Goal: Task Accomplishment & Management: Complete application form

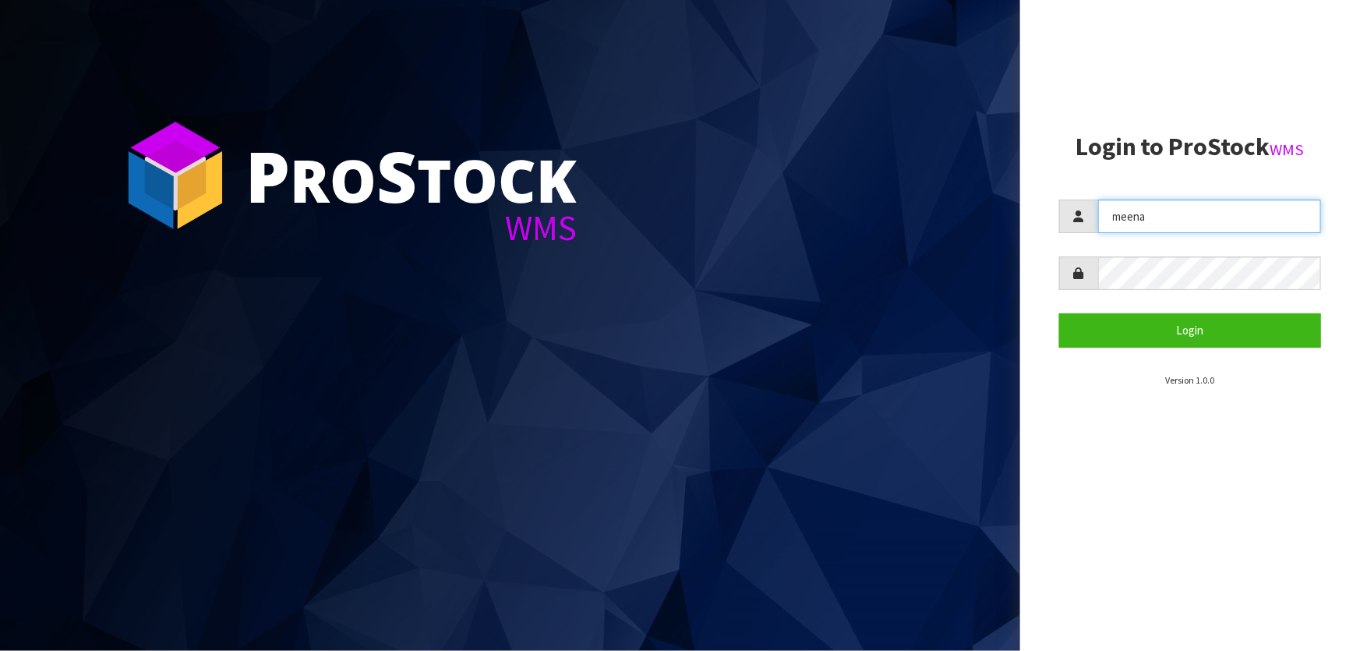
drag, startPoint x: 1172, startPoint y: 218, endPoint x: 1063, endPoint y: 219, distance: 108.3
click at [1063, 219] on div "meena" at bounding box center [1190, 217] width 262 height 34
type input "[PERSON_NAME]"
click at [1091, 277] on div at bounding box center [1190, 273] width 262 height 34
click at [1059, 313] on button "Login" at bounding box center [1190, 330] width 262 height 34
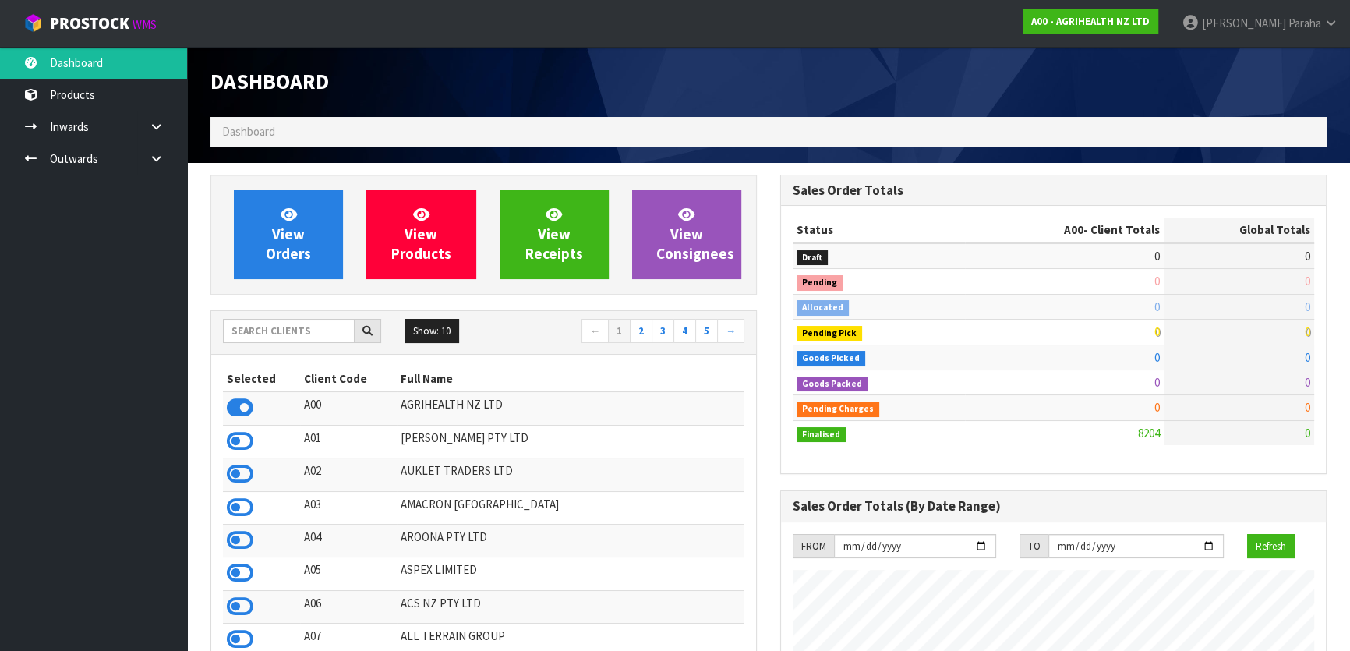
scroll to position [1179, 569]
click at [302, 334] on input "text" at bounding box center [289, 331] width 132 height 24
click at [300, 333] on input "text" at bounding box center [289, 331] width 132 height 24
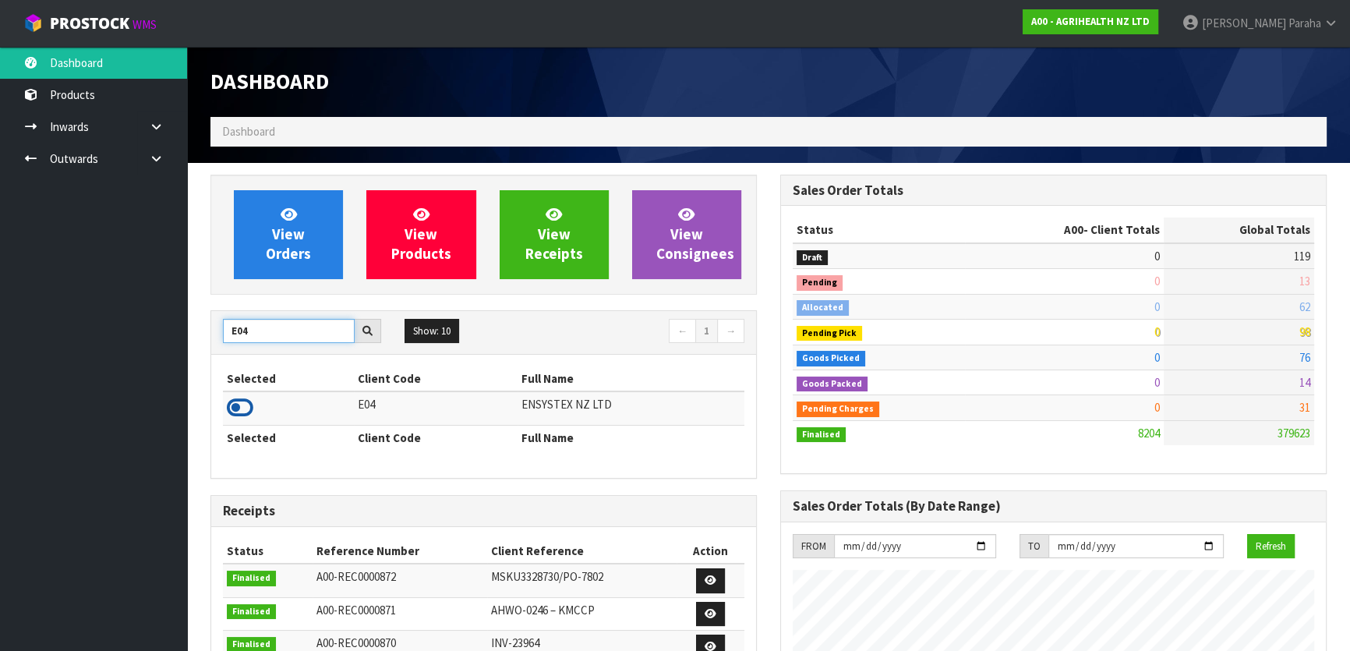
type input "E04"
click at [244, 403] on icon at bounding box center [240, 407] width 27 height 23
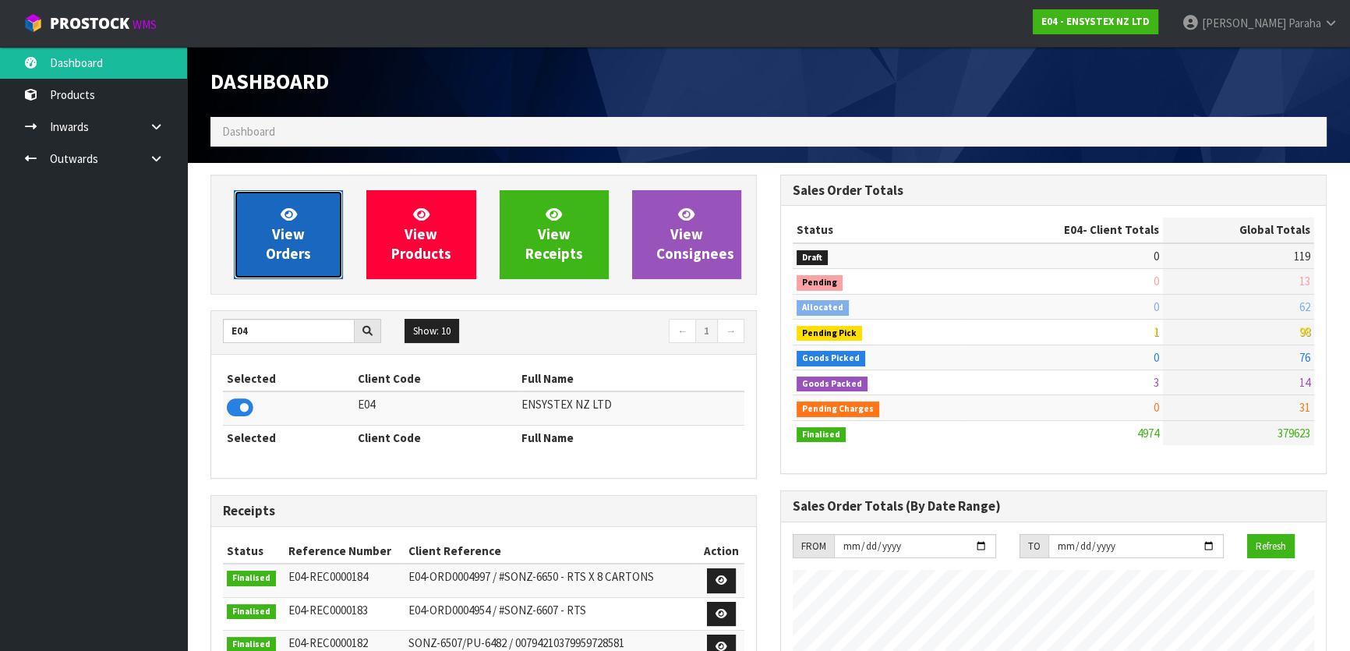
click at [295, 230] on span "View Orders" at bounding box center [288, 234] width 45 height 58
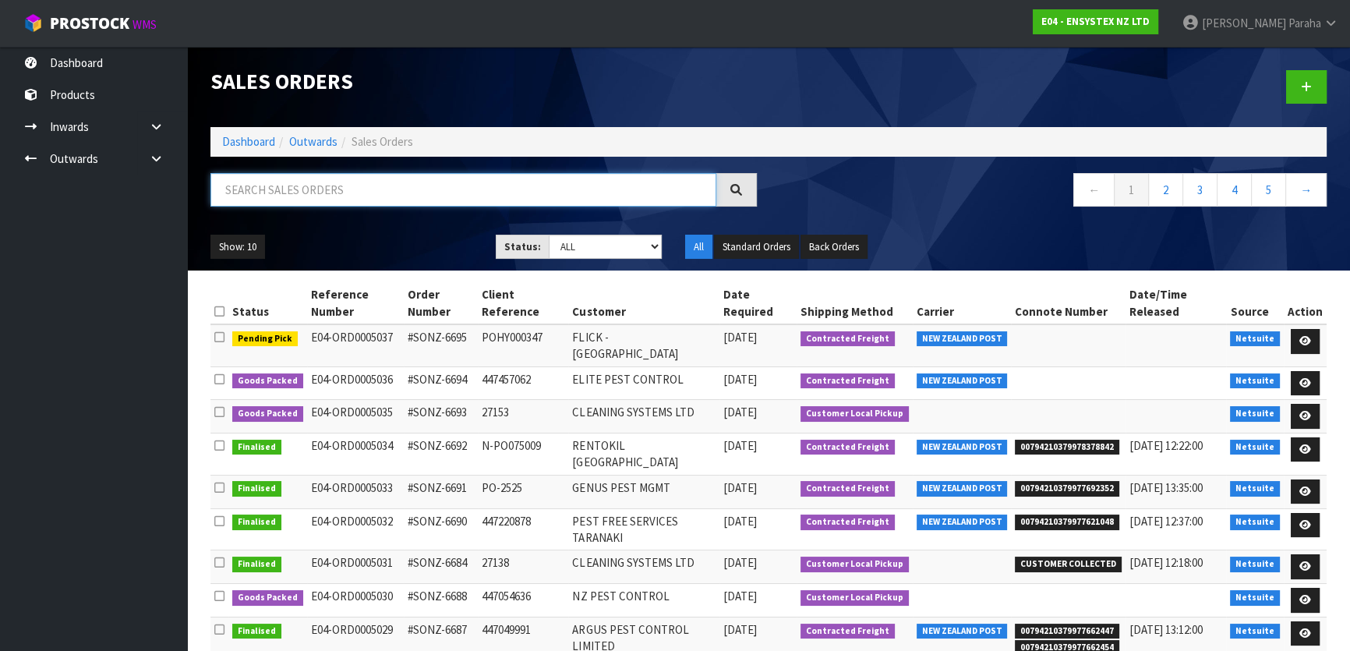
click at [290, 191] on input "text" at bounding box center [463, 190] width 506 height 34
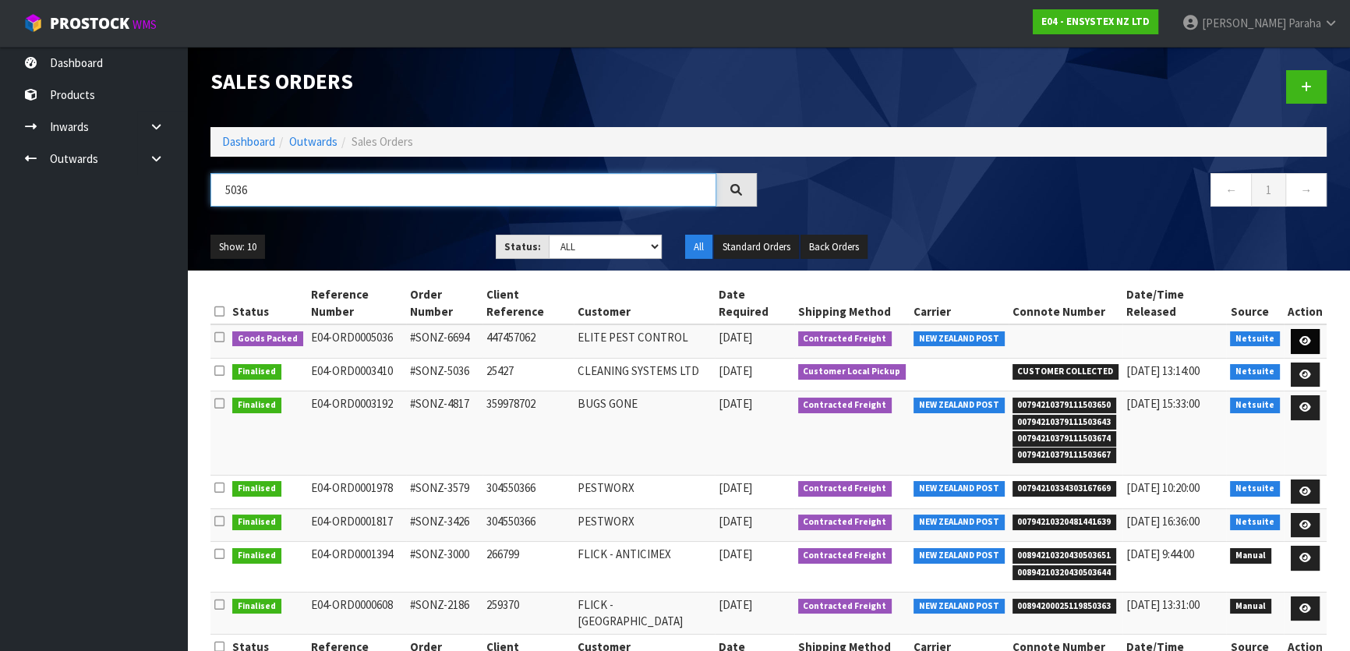
type input "5036"
click at [1311, 329] on link at bounding box center [1305, 341] width 29 height 25
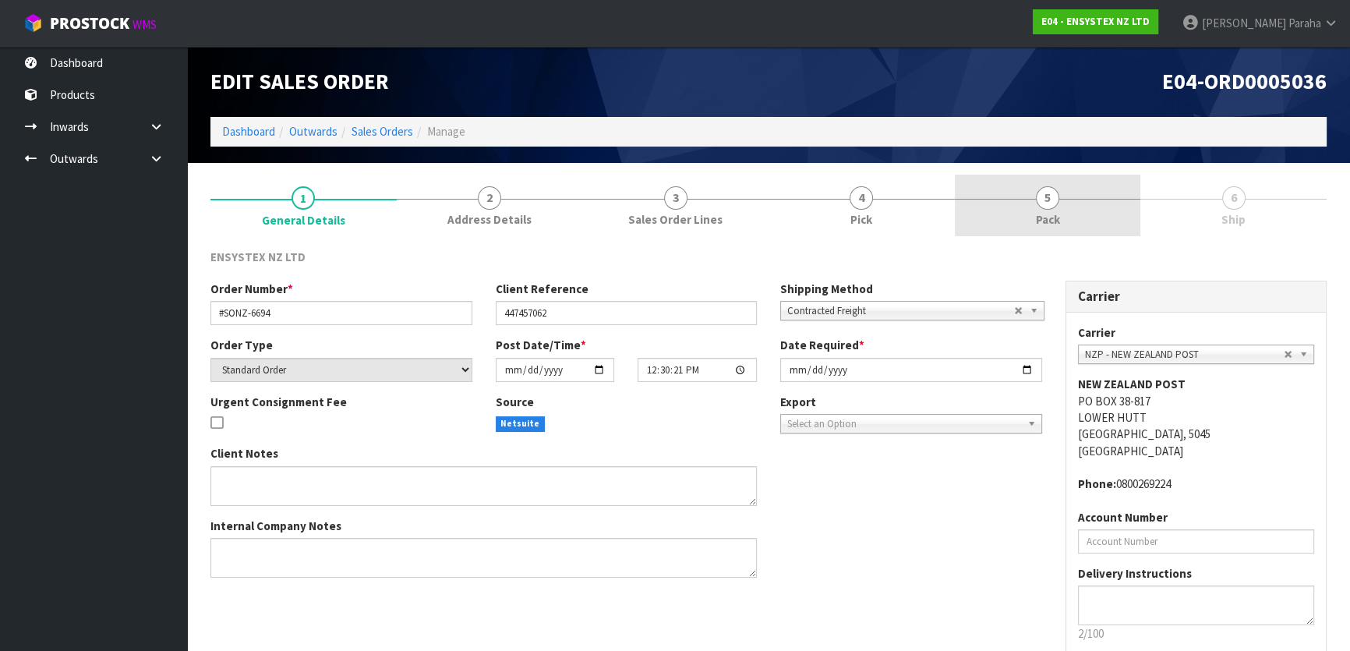
click at [1048, 202] on span "5" at bounding box center [1047, 197] width 23 height 23
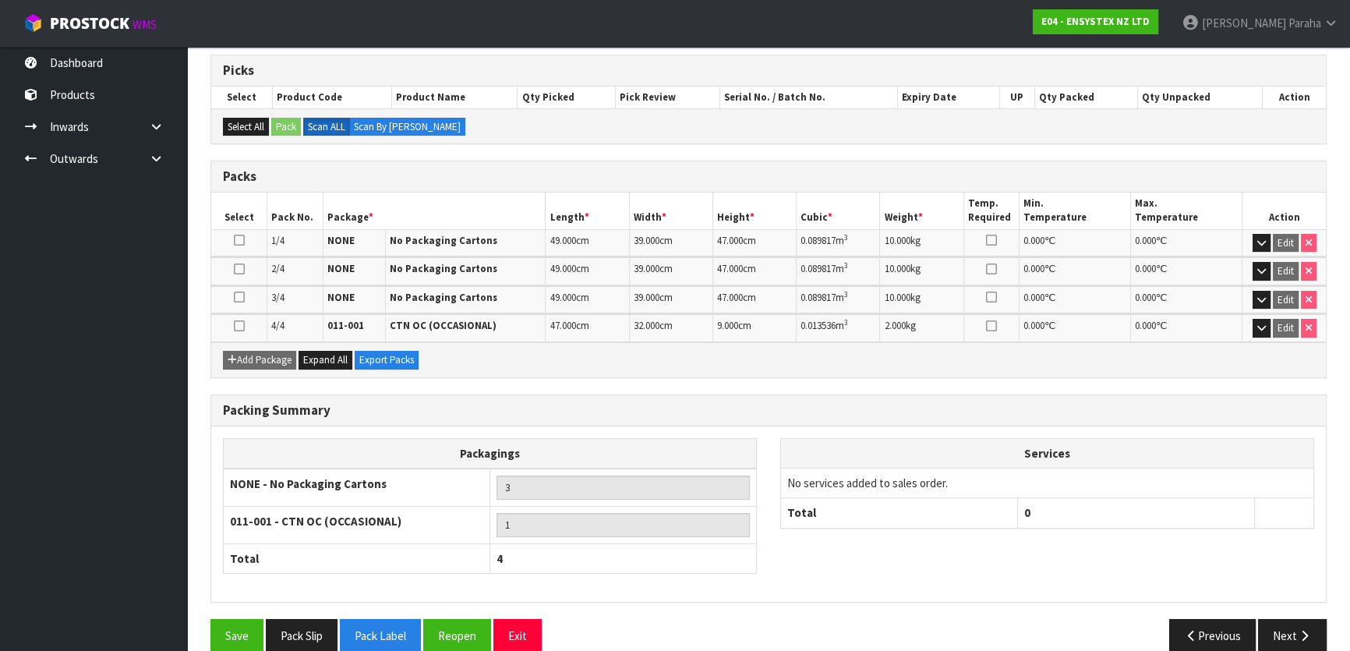
scroll to position [271, 0]
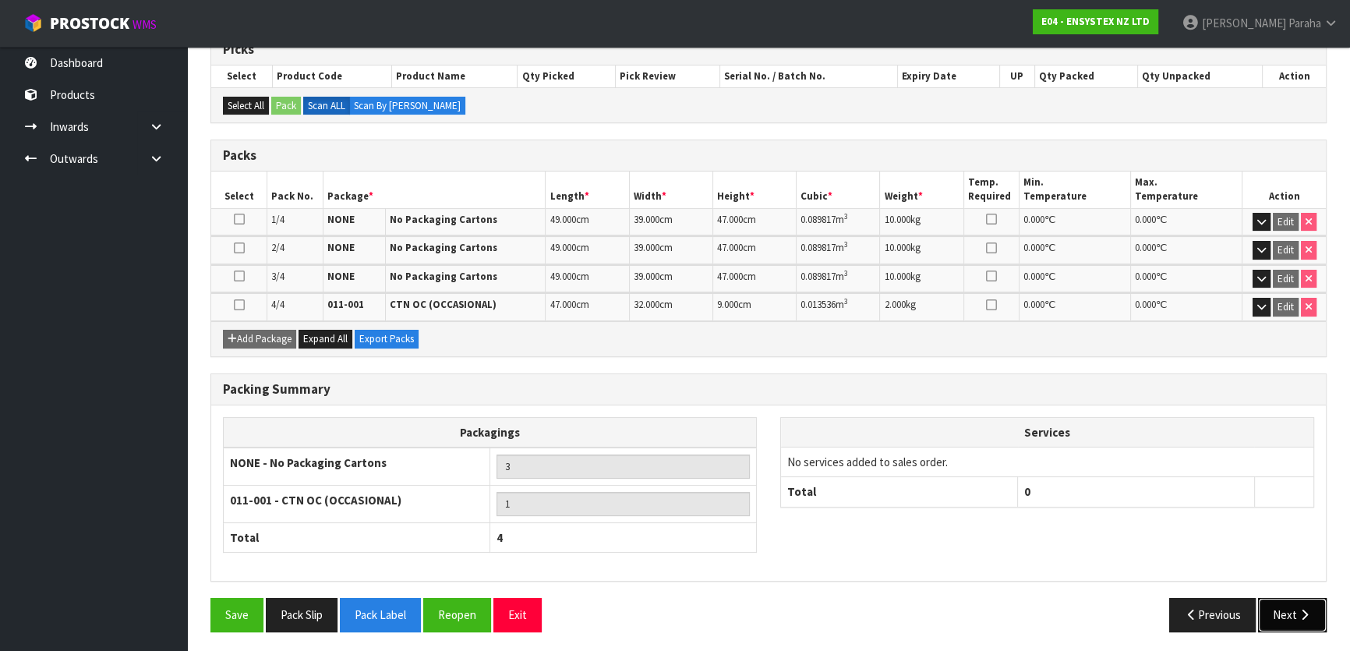
click at [1300, 618] on button "Next" at bounding box center [1292, 615] width 69 height 34
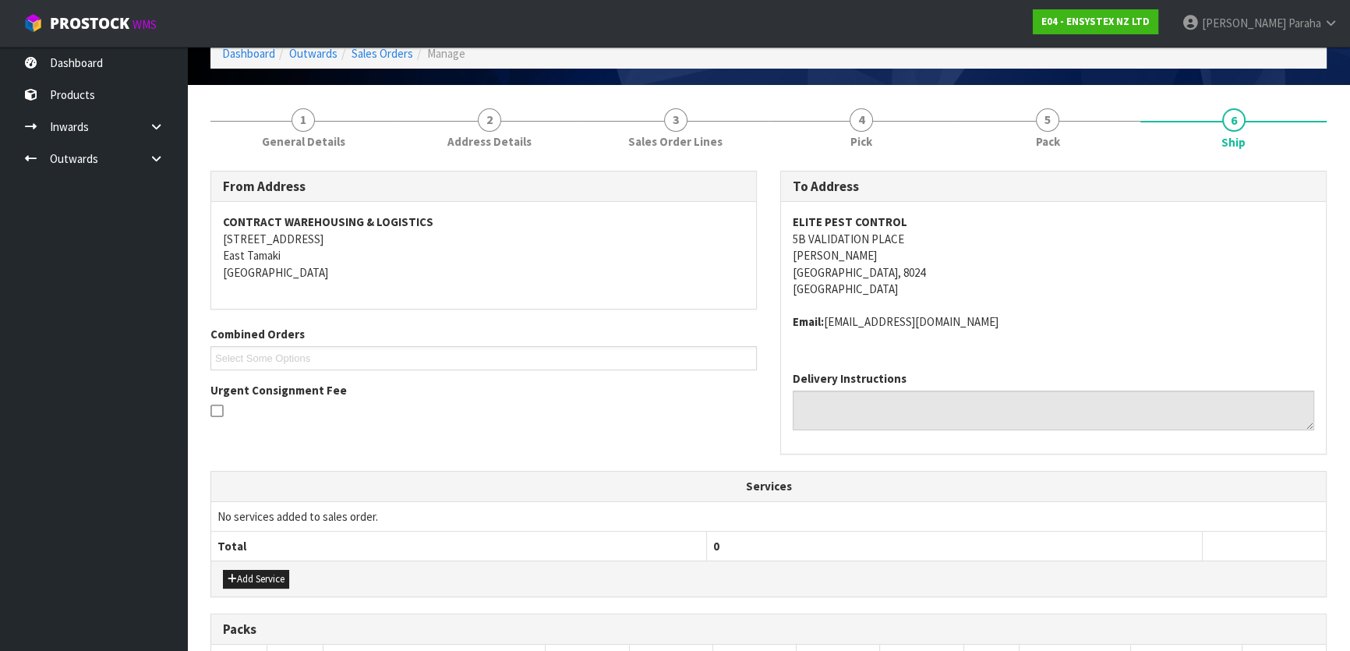
scroll to position [70, 0]
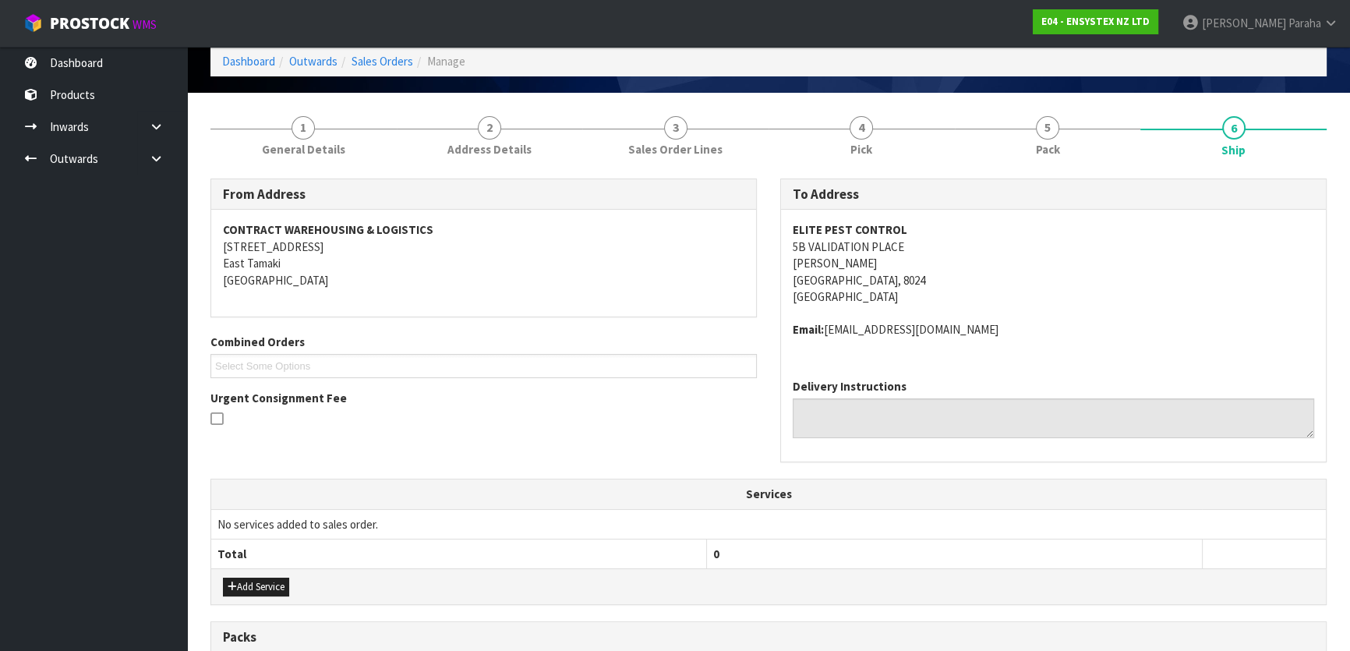
click at [911, 227] on address "ELITE PEST CONTROL [STREET_ADDRESS]" at bounding box center [1053, 262] width 521 height 83
drag, startPoint x: 908, startPoint y: 227, endPoint x: 783, endPoint y: 221, distance: 125.6
click at [783, 221] on div "ELITE PEST CONTROL [STREET_ADDRESS] Email: [EMAIL_ADDRESS][DOMAIN_NAME]" at bounding box center [1053, 288] width 545 height 157
copy strong "ELITE PEST CONTROL"
drag, startPoint x: 909, startPoint y: 242, endPoint x: 786, endPoint y: 250, distance: 123.4
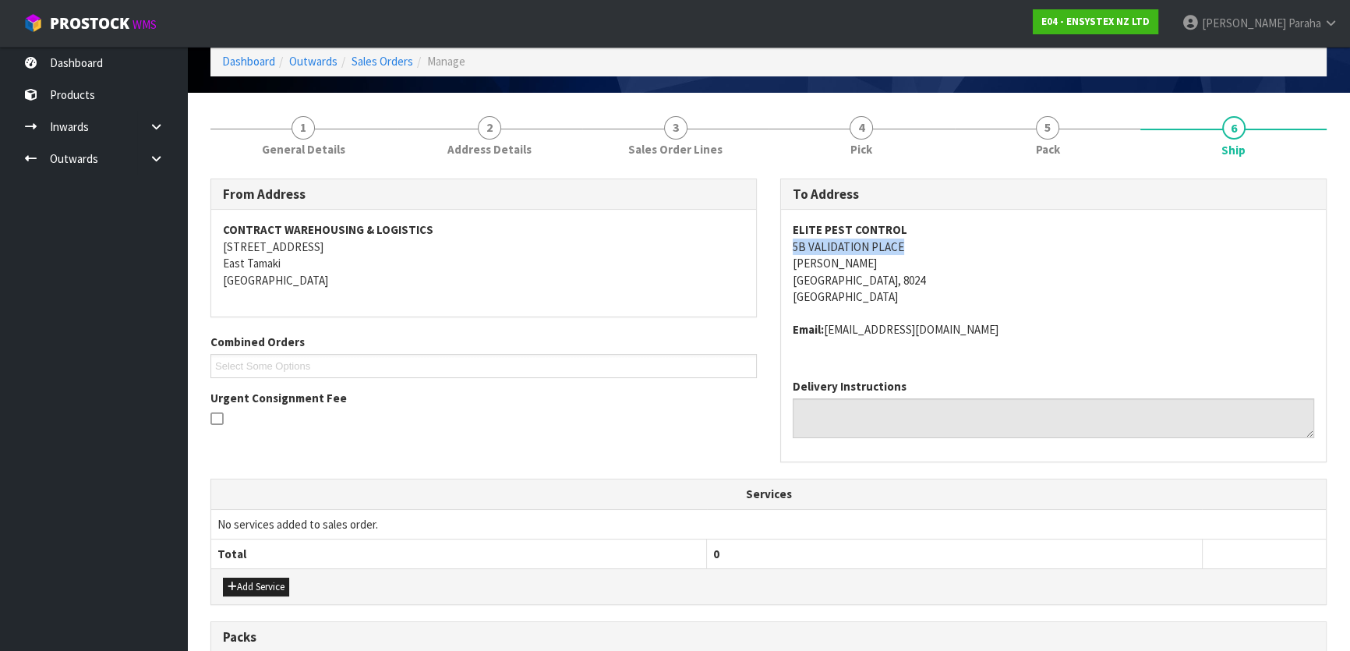
click at [786, 250] on div "ELITE PEST CONTROL [STREET_ADDRESS] Email: [EMAIL_ADDRESS][DOMAIN_NAME]" at bounding box center [1053, 288] width 545 height 157
copy address "5B VALIDATION PLACE"
drag, startPoint x: 970, startPoint y: 334, endPoint x: 827, endPoint y: 327, distance: 143.6
click at [827, 327] on address "Email: [EMAIL_ADDRESS][DOMAIN_NAME]" at bounding box center [1053, 329] width 521 height 16
copy address "[EMAIL_ADDRESS][DOMAIN_NAME]"
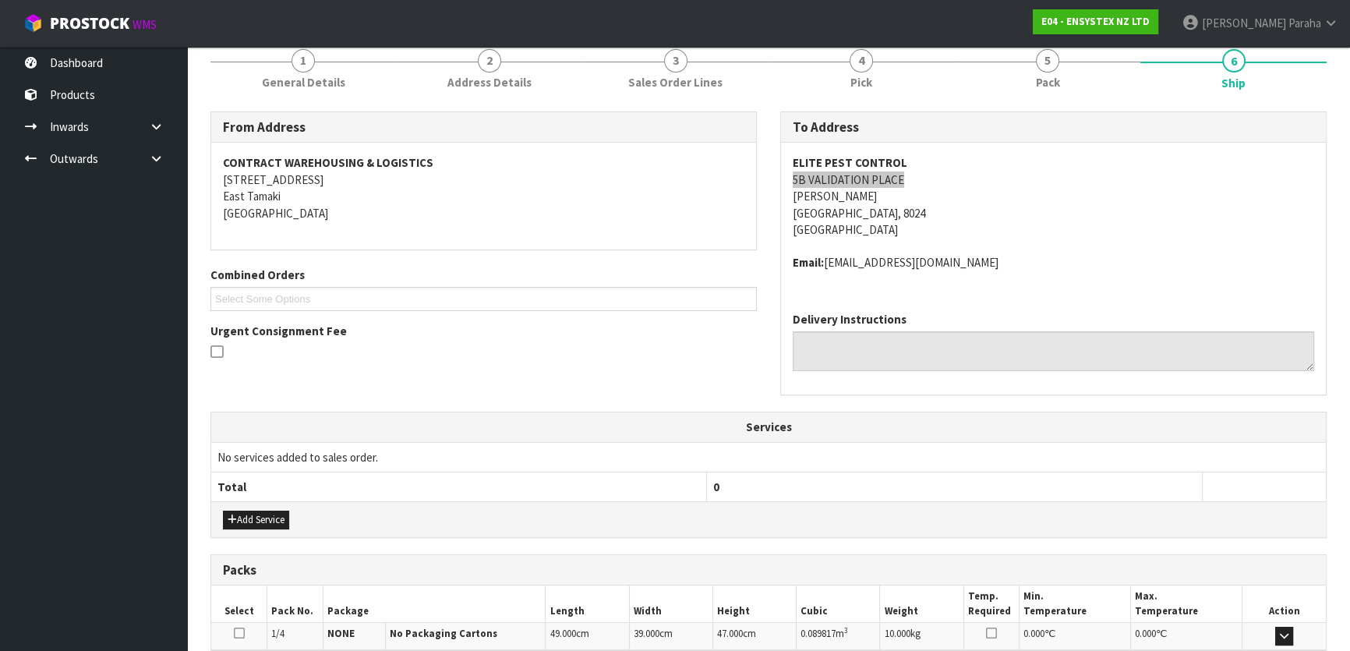
scroll to position [0, 0]
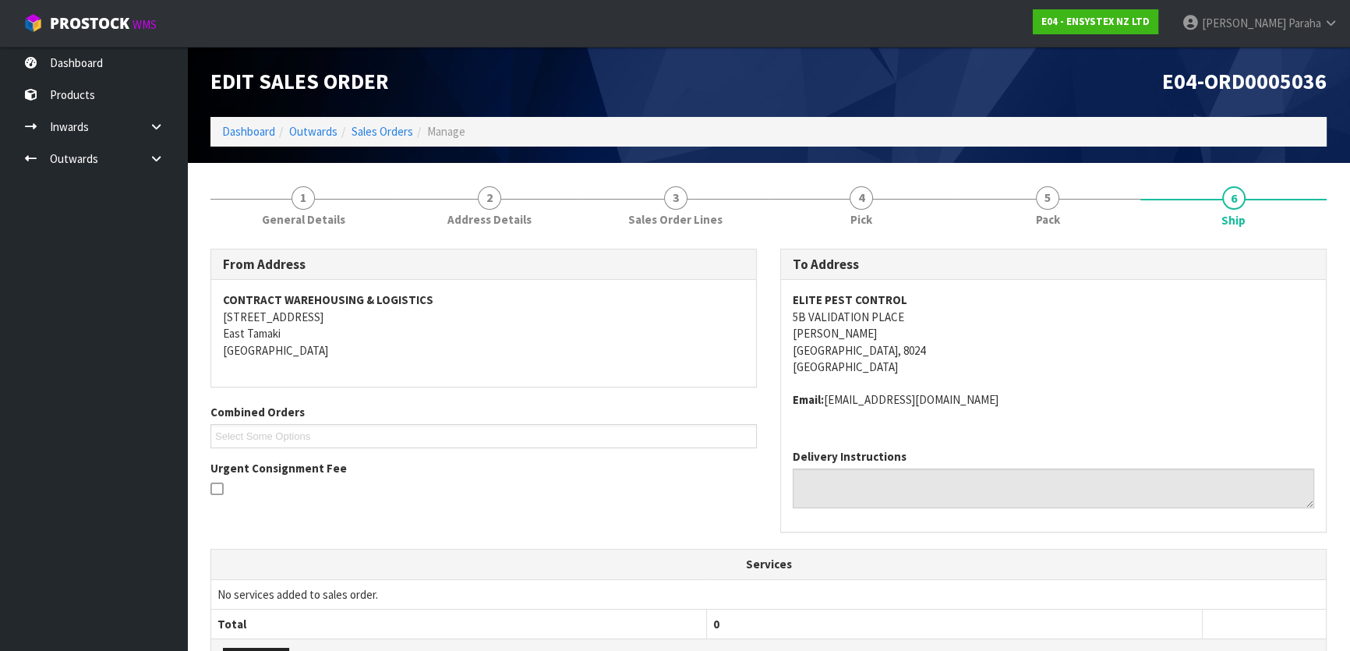
click at [843, 296] on strong "ELITE PEST CONTROL" at bounding box center [850, 299] width 115 height 15
click at [843, 295] on strong "ELITE PEST CONTROL" at bounding box center [850, 299] width 115 height 15
copy strong "ELITE PEST CONTROL"
click at [880, 317] on address "ELITE PEST CONTROL [STREET_ADDRESS]" at bounding box center [1053, 333] width 521 height 83
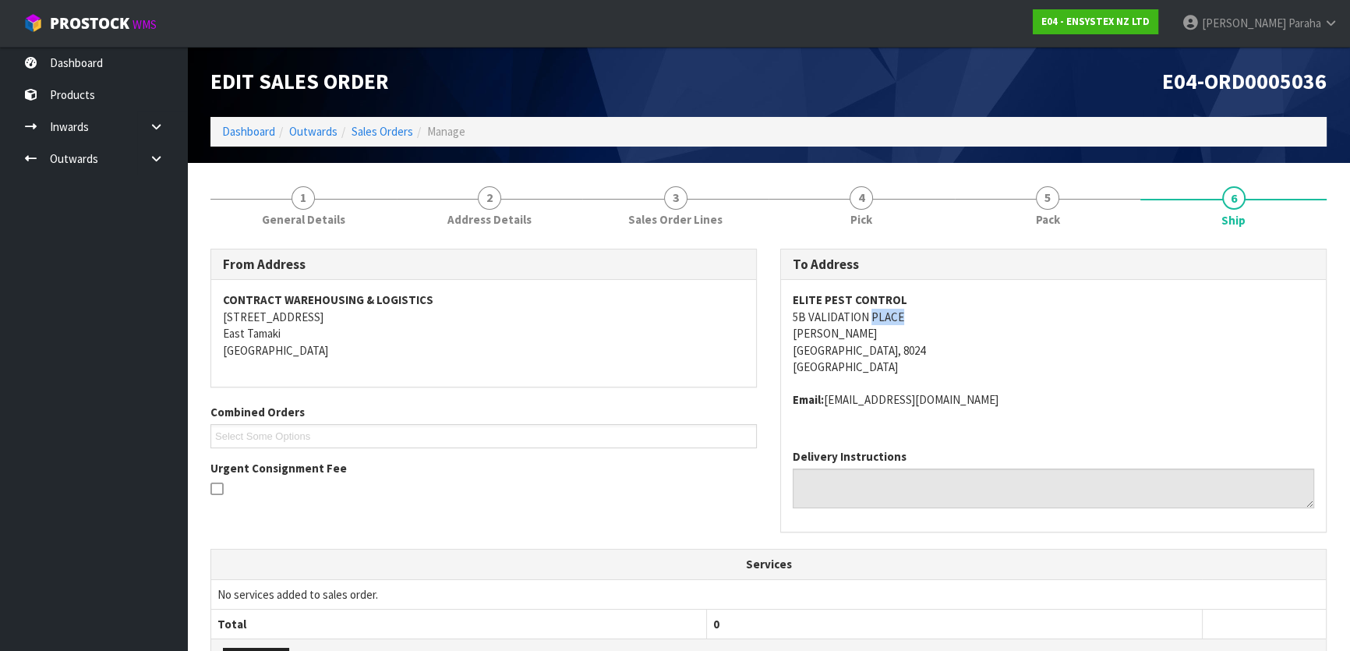
click at [880, 317] on address "ELITE PEST CONTROL [STREET_ADDRESS]" at bounding box center [1053, 333] width 521 height 83
copy address "5B VALIDATION PLACE"
click at [842, 320] on address "ELITE PEST CONTROL [STREET_ADDRESS]" at bounding box center [1053, 333] width 521 height 83
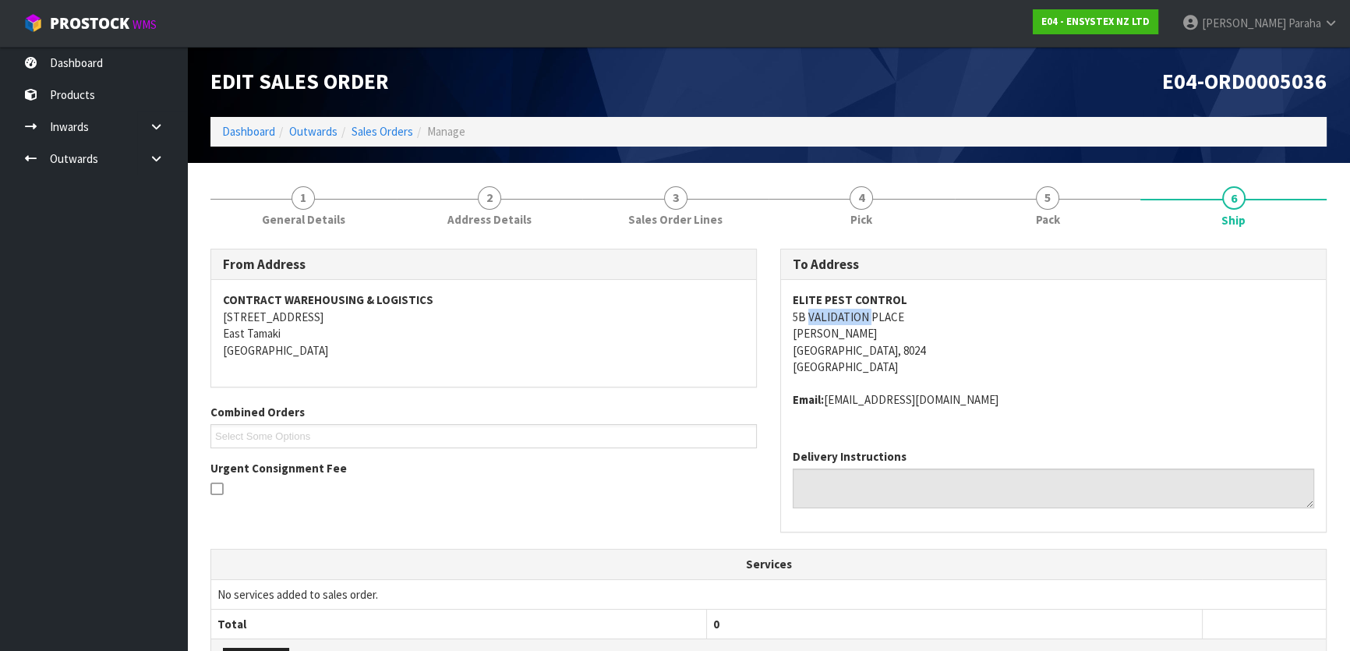
click at [842, 320] on address "ELITE PEST CONTROL [STREET_ADDRESS]" at bounding box center [1053, 333] width 521 height 83
click at [842, 316] on address "ELITE PEST CONTROL [STREET_ADDRESS]" at bounding box center [1053, 333] width 521 height 83
drag, startPoint x: 1009, startPoint y: 404, endPoint x: 826, endPoint y: 387, distance: 183.2
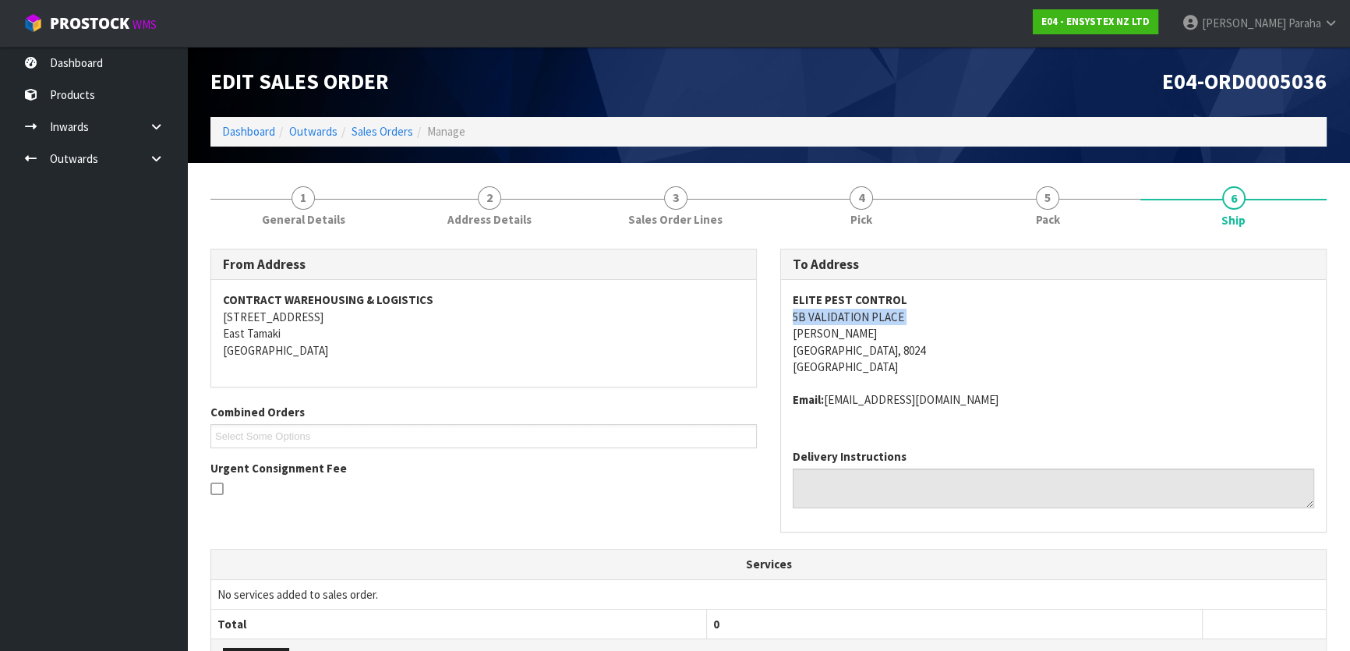
click at [826, 387] on span "ELITE PEST CONTROL [STREET_ADDRESS] Email: [EMAIL_ADDRESS][DOMAIN_NAME]" at bounding box center [1053, 350] width 521 height 117
copy address "[EMAIL_ADDRESS][DOMAIN_NAME]"
click at [696, 437] on ul "Select Some Options" at bounding box center [483, 436] width 546 height 24
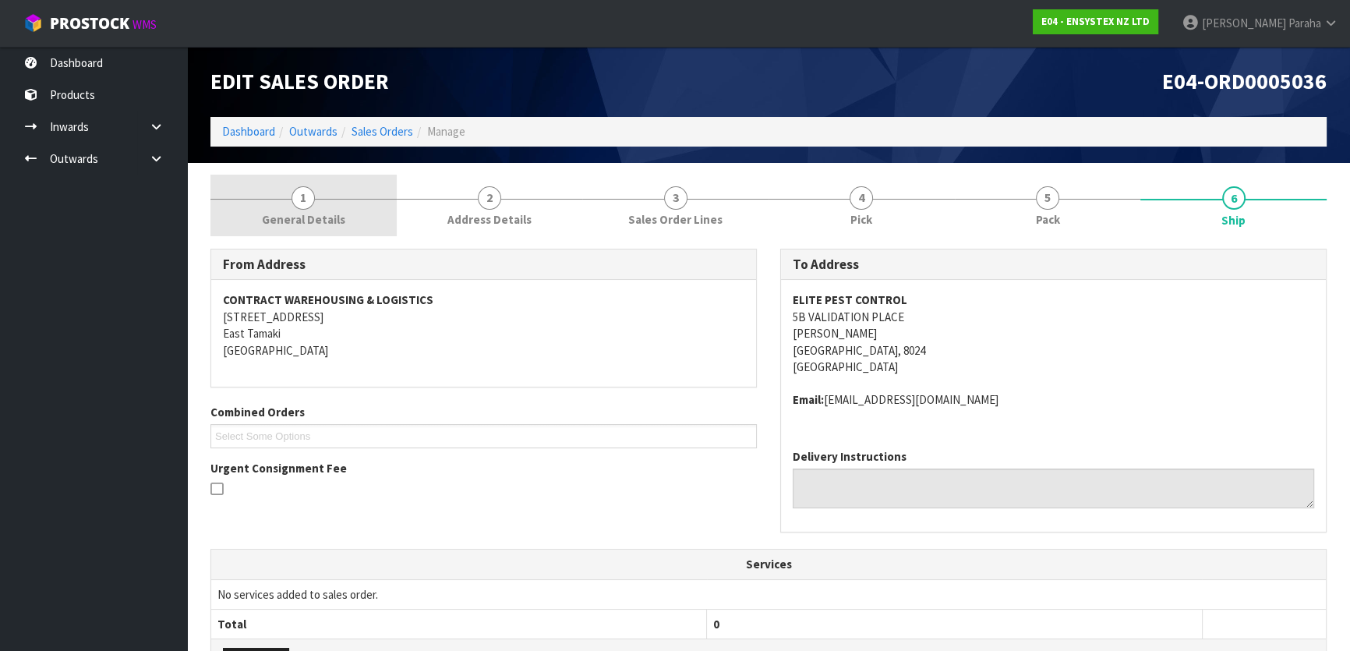
click at [297, 197] on span "1" at bounding box center [303, 197] width 23 height 23
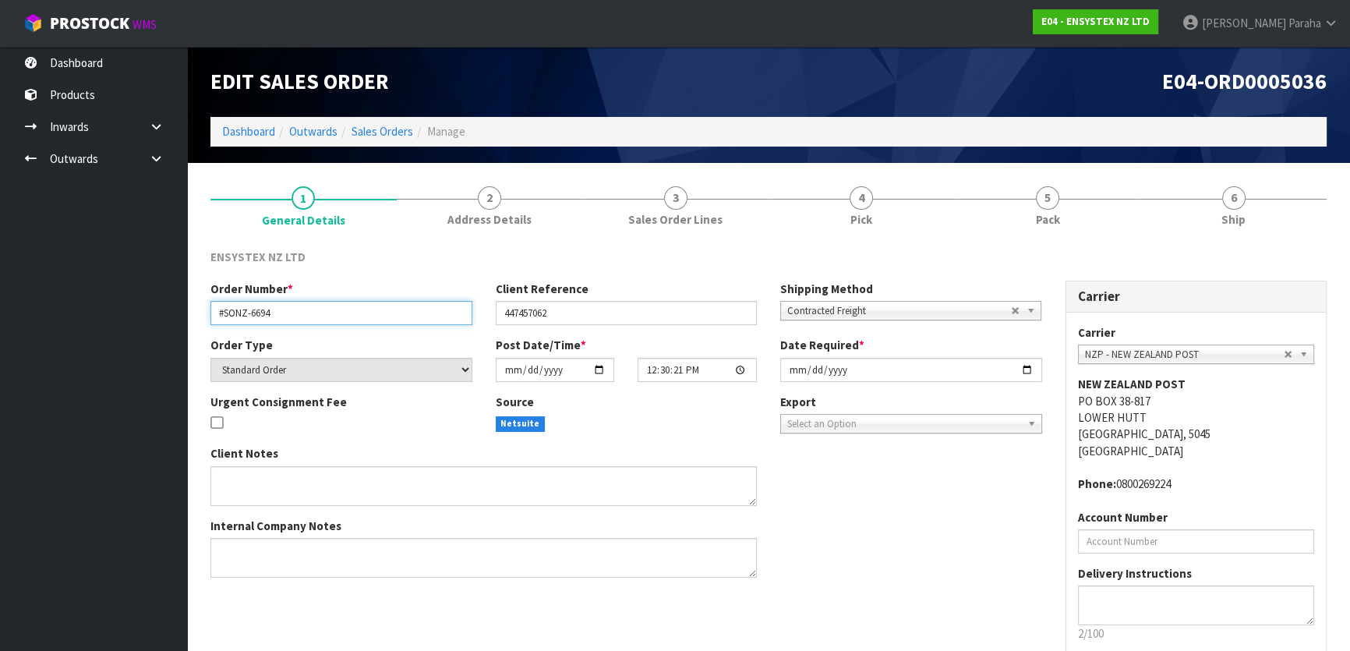
drag, startPoint x: 309, startPoint y: 312, endPoint x: 164, endPoint y: 283, distance: 147.1
click at [164, 284] on body "Toggle navigation ProStock WMS E04 - ENSYSTEX NZ LTD [PERSON_NAME] Logout Dashb…" at bounding box center [675, 325] width 1350 height 651
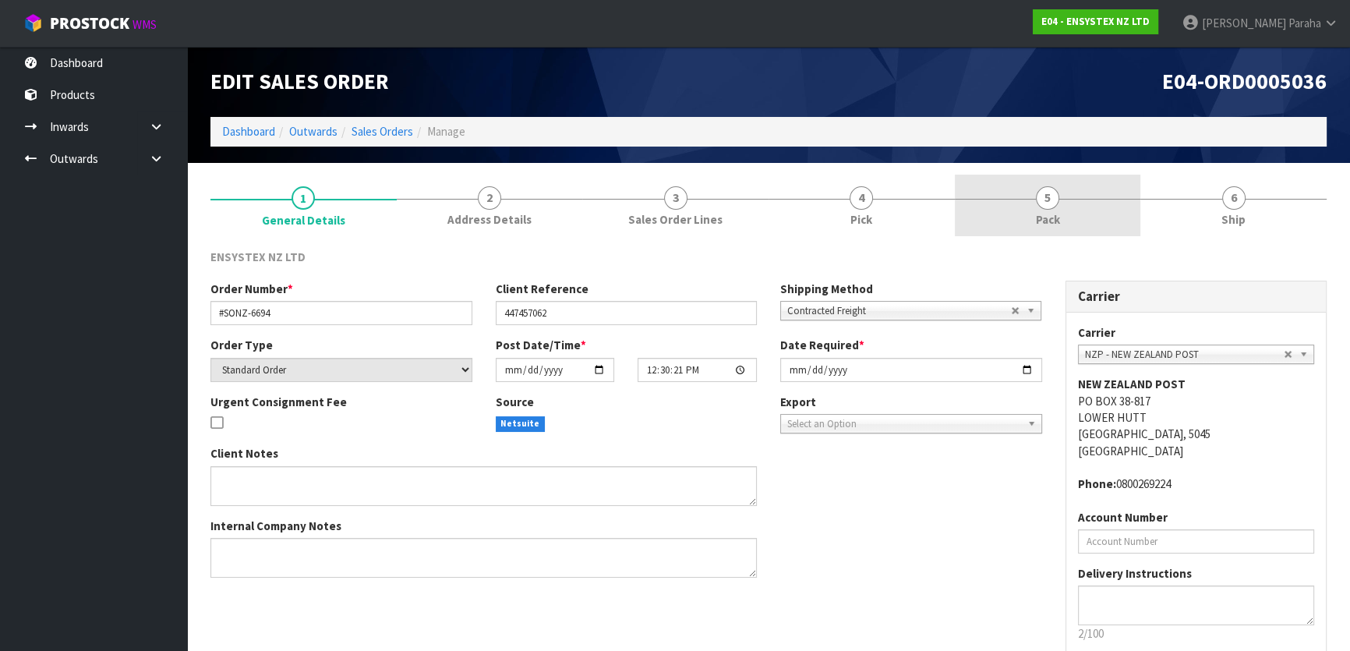
click at [1016, 210] on link "5 Pack" at bounding box center [1048, 206] width 186 height 62
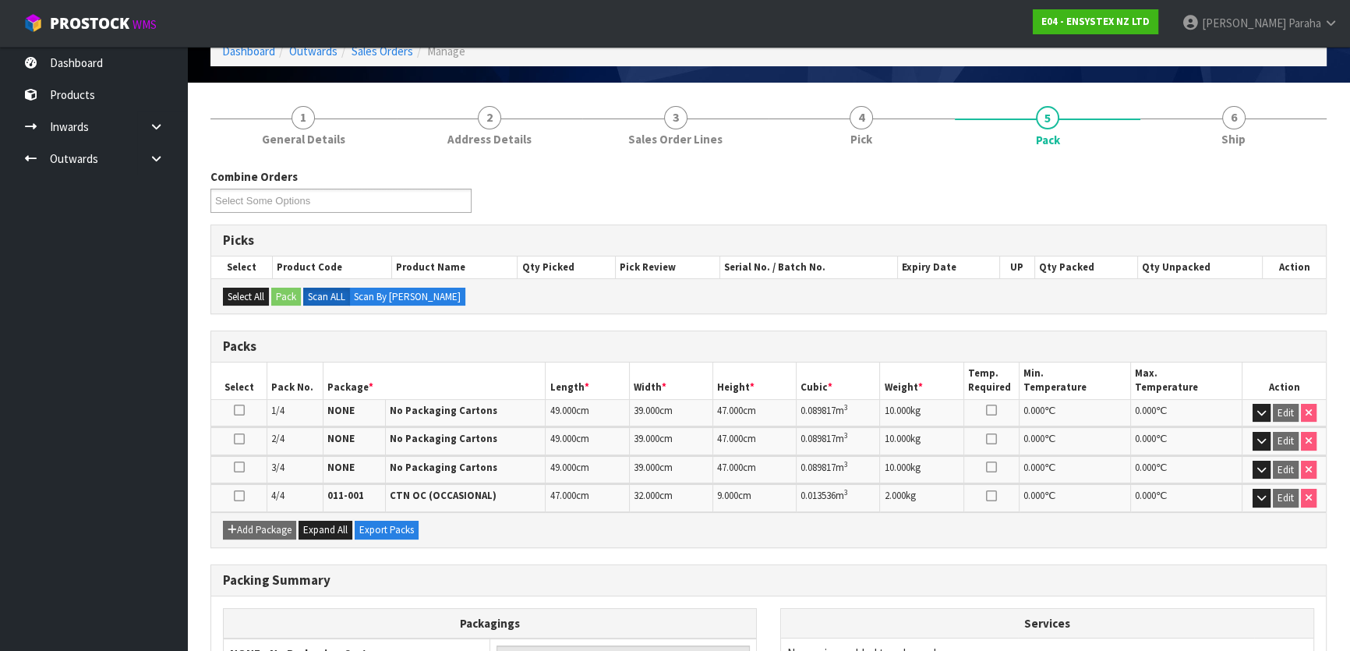
scroll to position [271, 0]
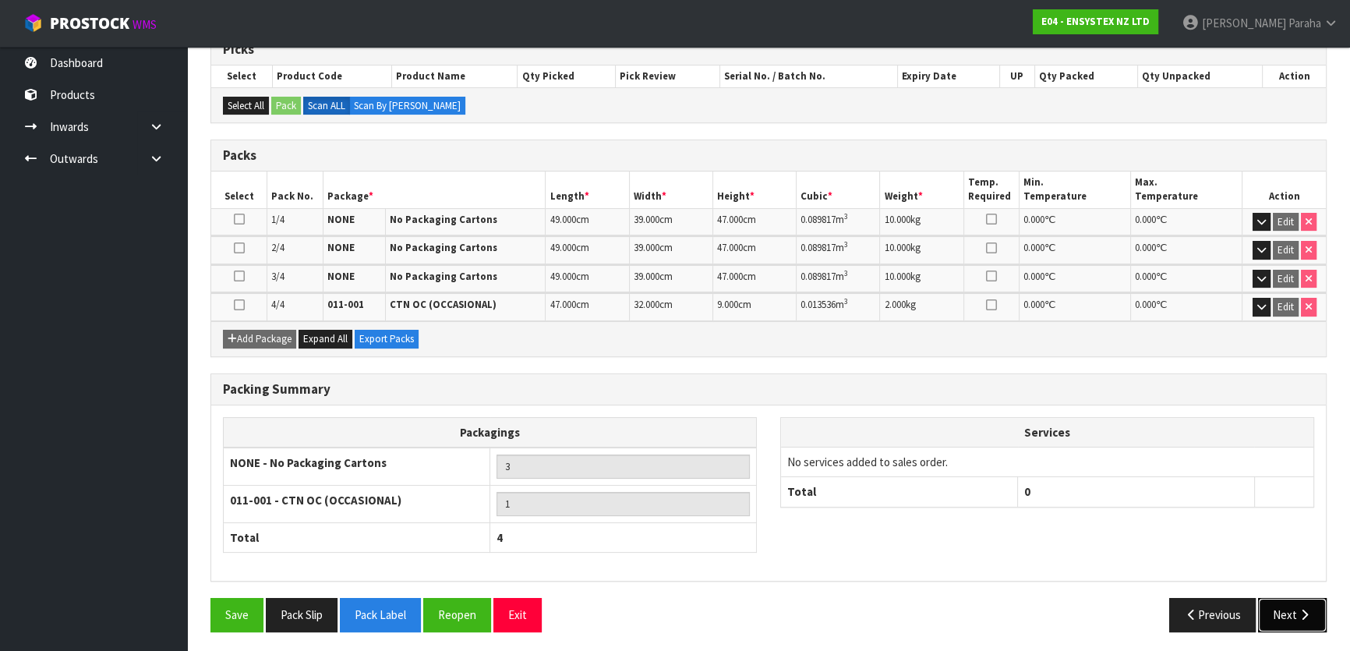
click at [1266, 608] on button "Next" at bounding box center [1292, 615] width 69 height 34
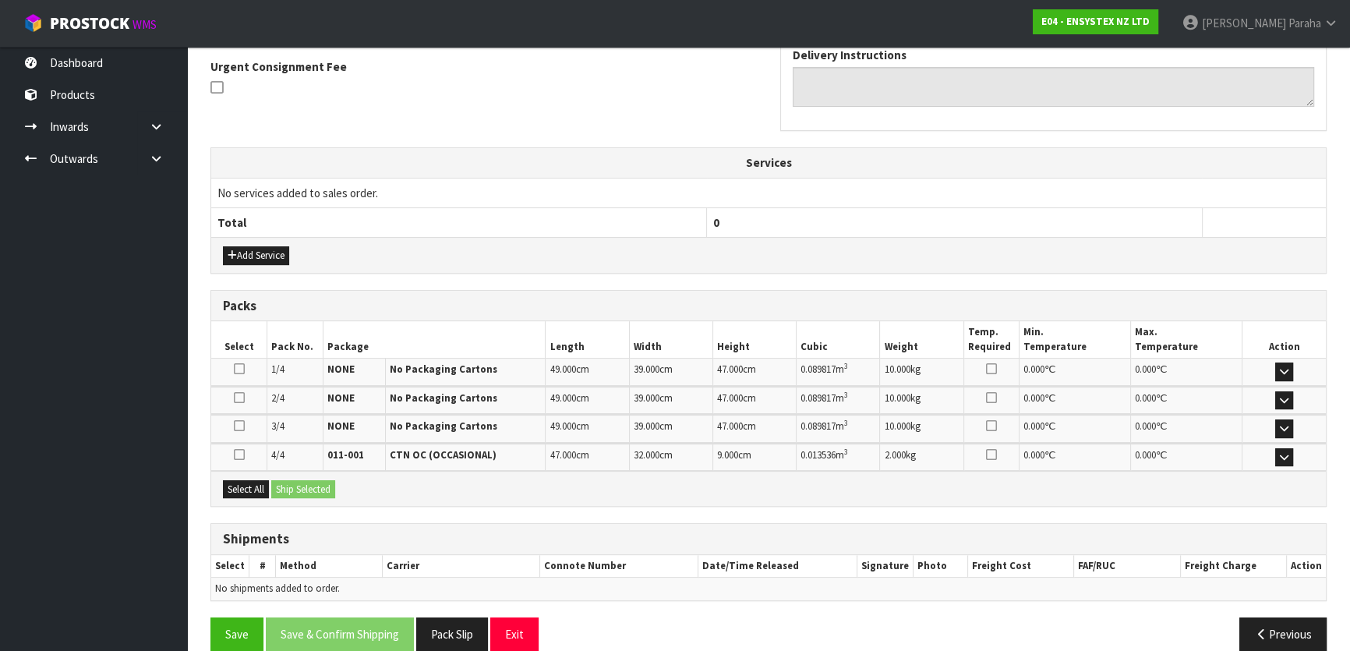
scroll to position [421, 0]
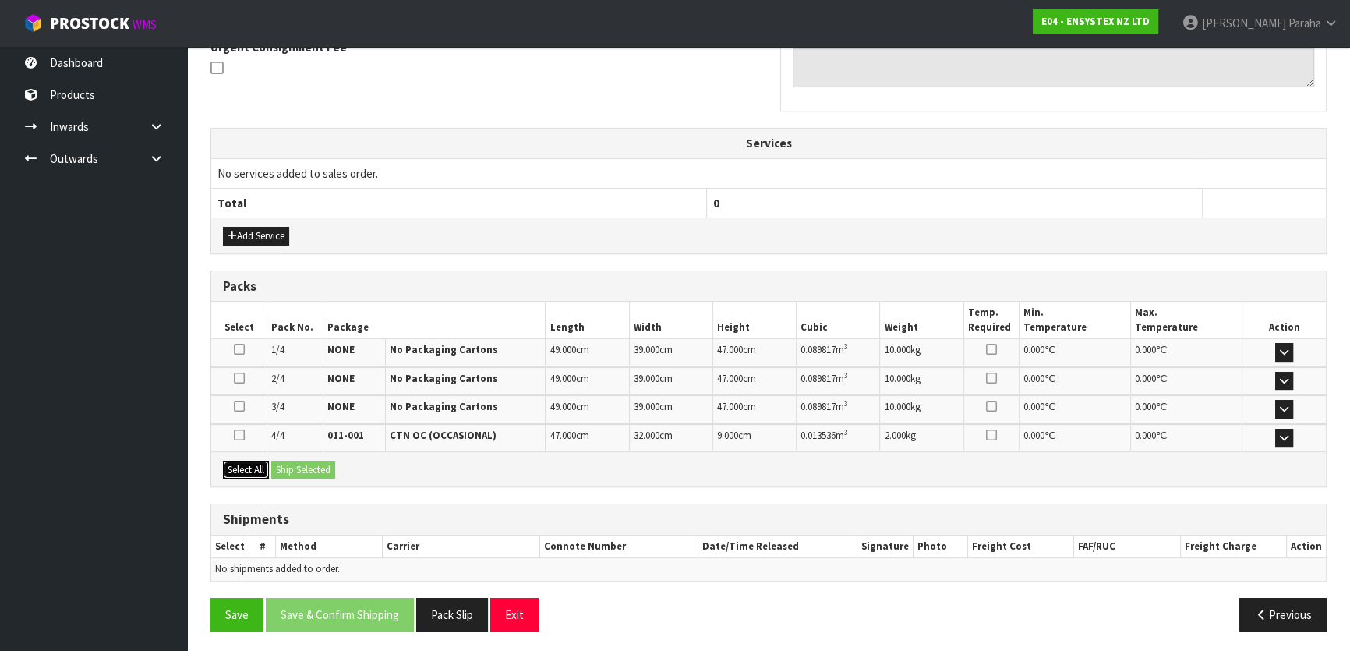
click at [257, 468] on button "Select All" at bounding box center [246, 470] width 46 height 19
click at [324, 465] on button "Ship Selected" at bounding box center [303, 470] width 64 height 19
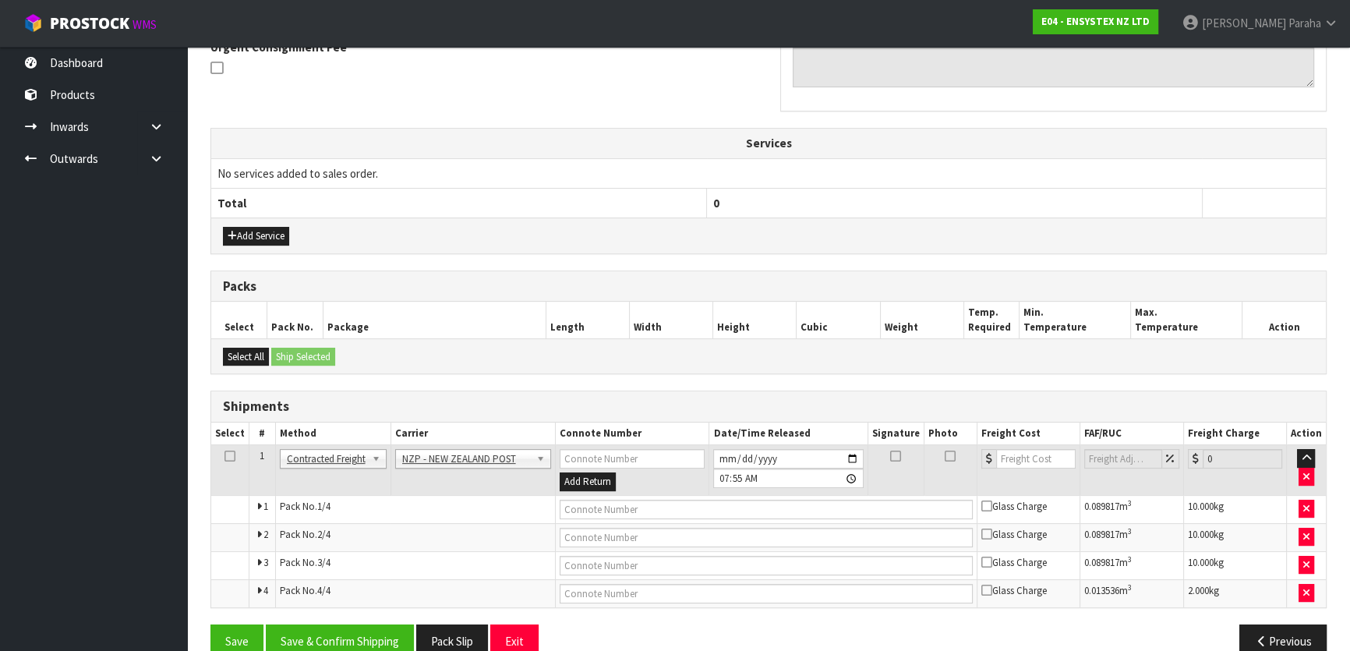
drag, startPoint x: 512, startPoint y: 471, endPoint x: 499, endPoint y: 450, distance: 24.9
click at [508, 463] on td "ANGEL - ANGEL TRANSPORT [PERSON_NAME] REMOVALS DEAEXPAKL - DEADLINE EXPRESS COU…" at bounding box center [473, 470] width 165 height 51
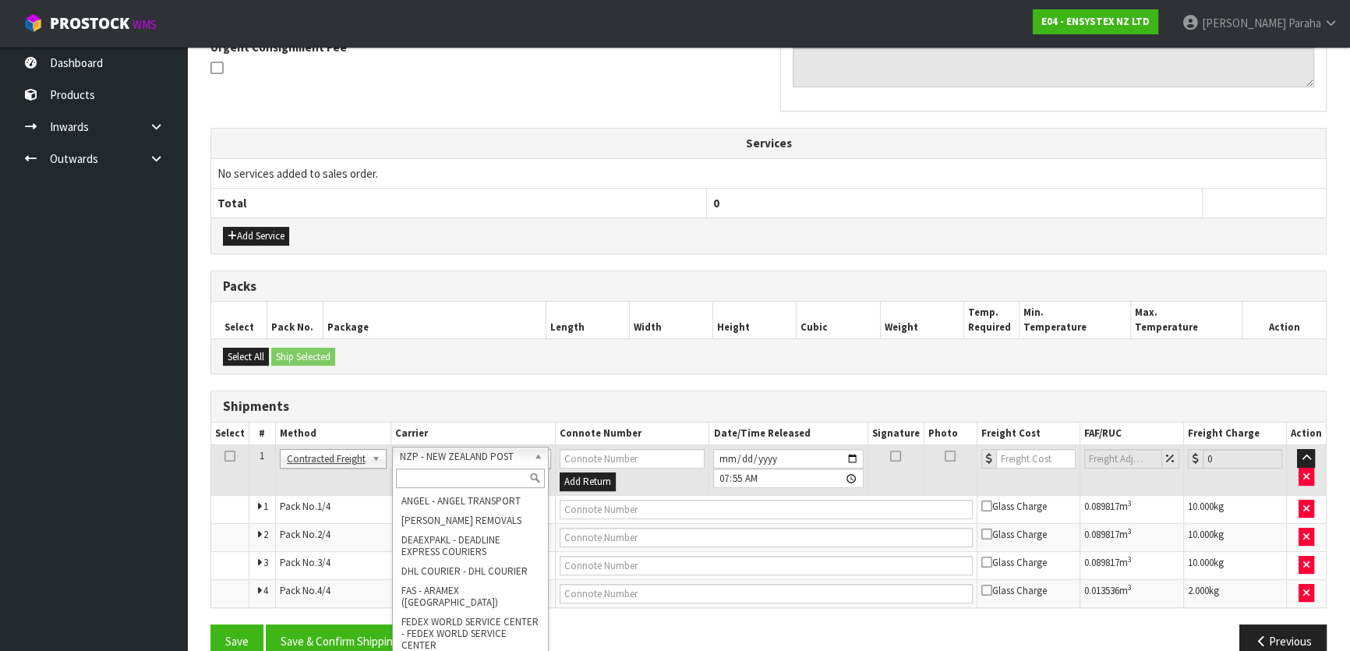
click at [498, 472] on input "text" at bounding box center [470, 477] width 149 height 19
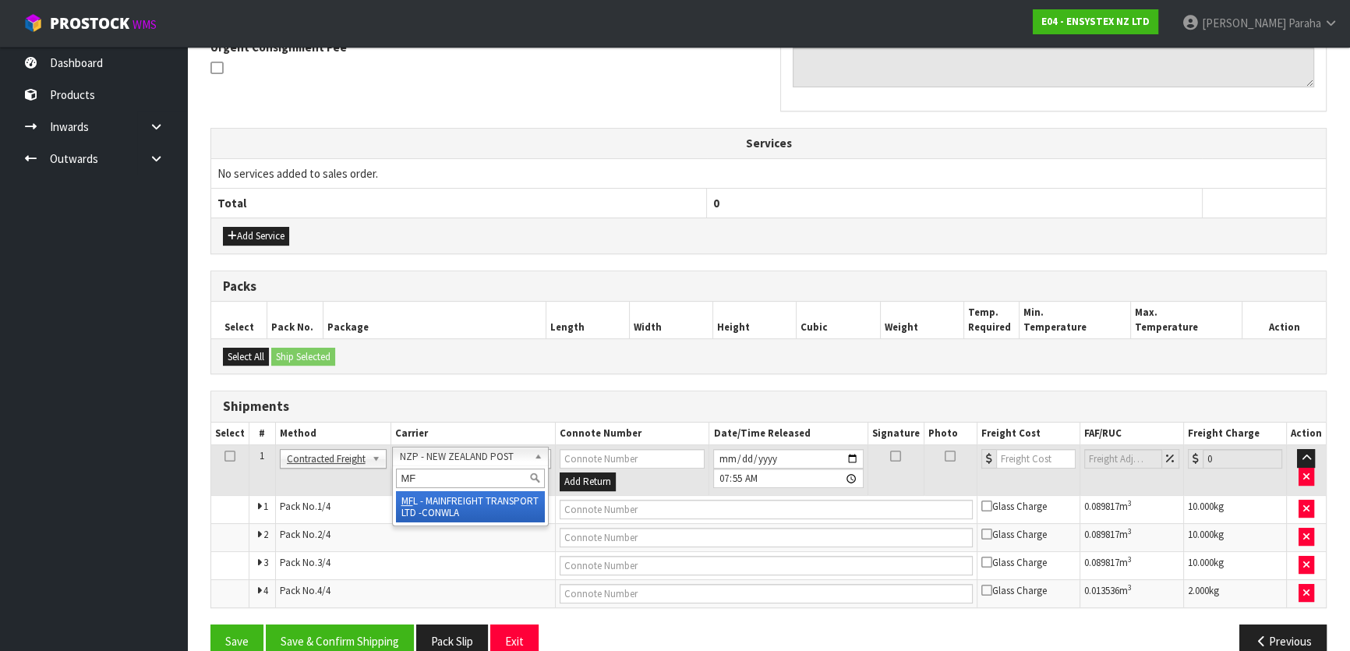
type input "MF"
drag, startPoint x: 497, startPoint y: 511, endPoint x: 557, endPoint y: 496, distance: 61.8
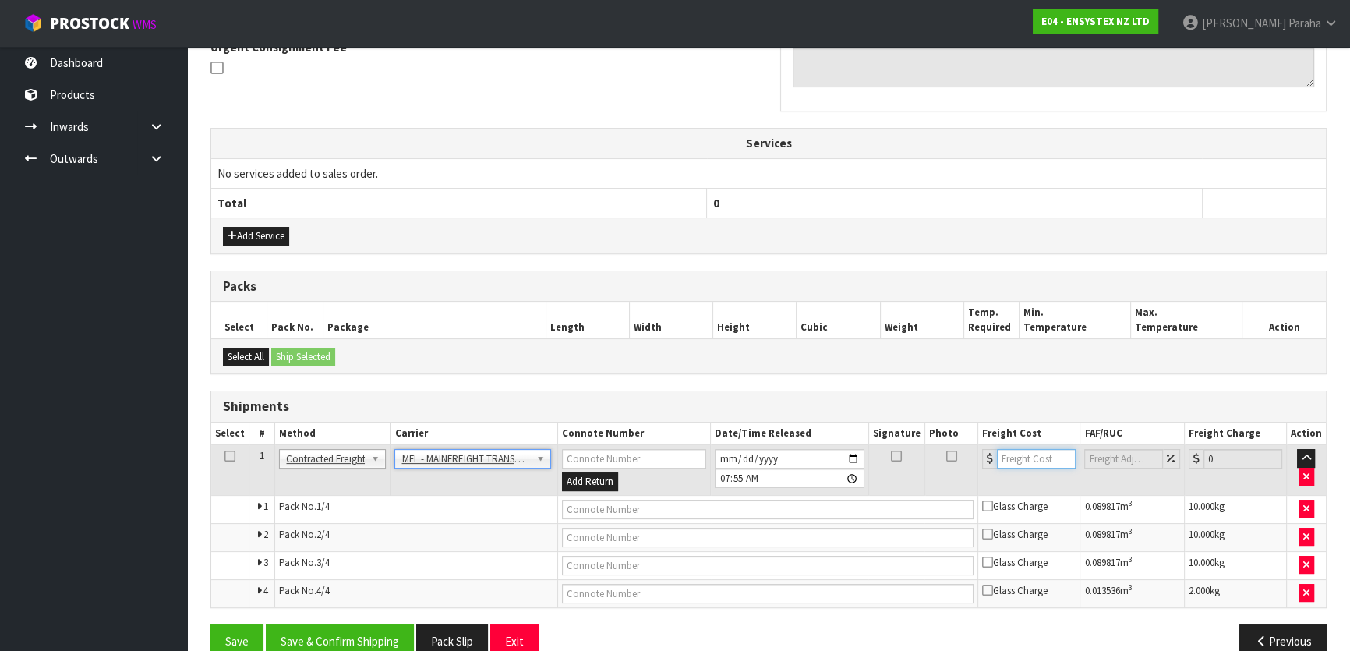
click at [1015, 461] on input "number" at bounding box center [1036, 458] width 79 height 19
type input "61"
drag, startPoint x: 877, startPoint y: 493, endPoint x: 868, endPoint y: 503, distance: 12.7
click at [868, 503] on td at bounding box center [767, 509] width 421 height 28
click at [868, 503] on input "text" at bounding box center [768, 509] width 412 height 19
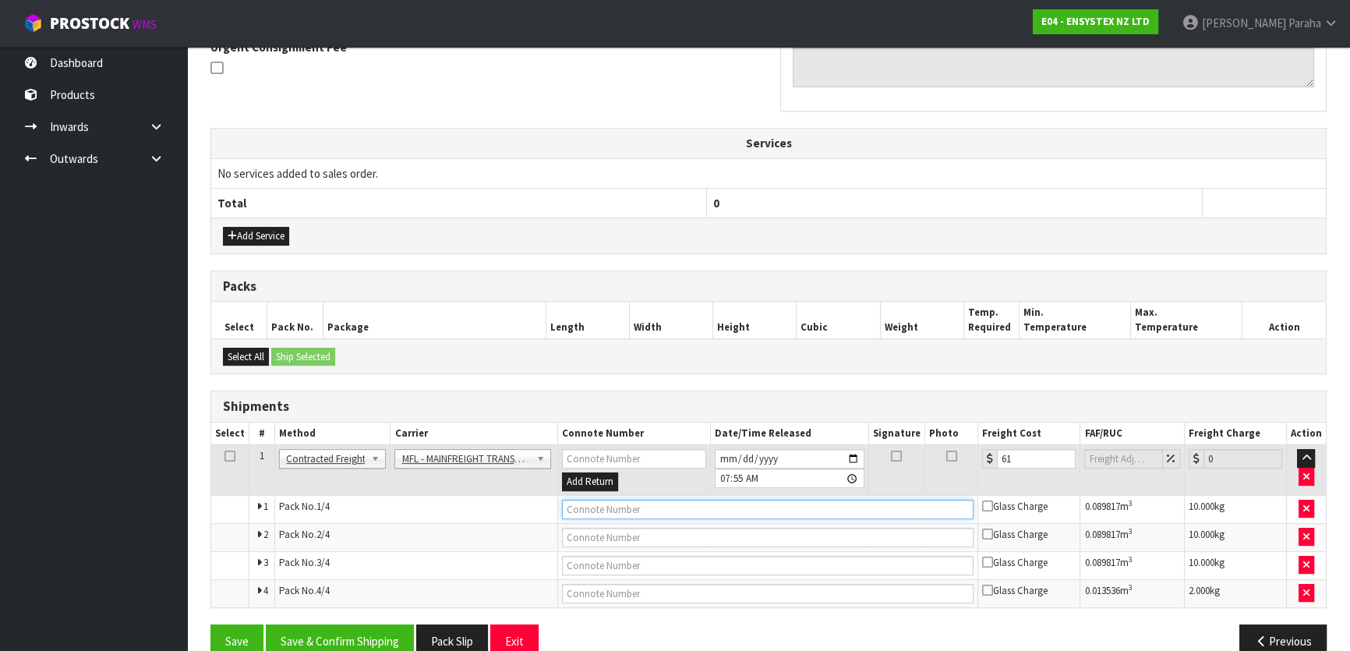
paste input "FWM58538267"
type input "FWM58538267"
click at [387, 624] on button "Save & Confirm Shipping" at bounding box center [340, 641] width 148 height 34
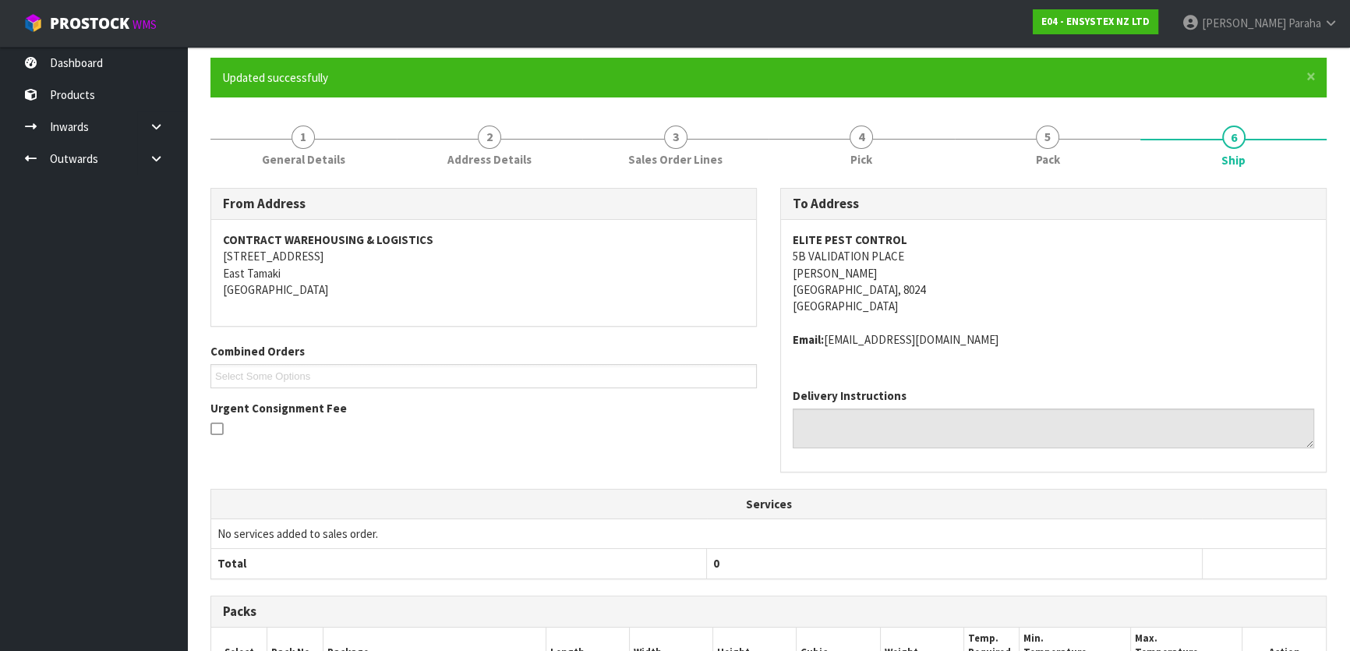
scroll to position [0, 0]
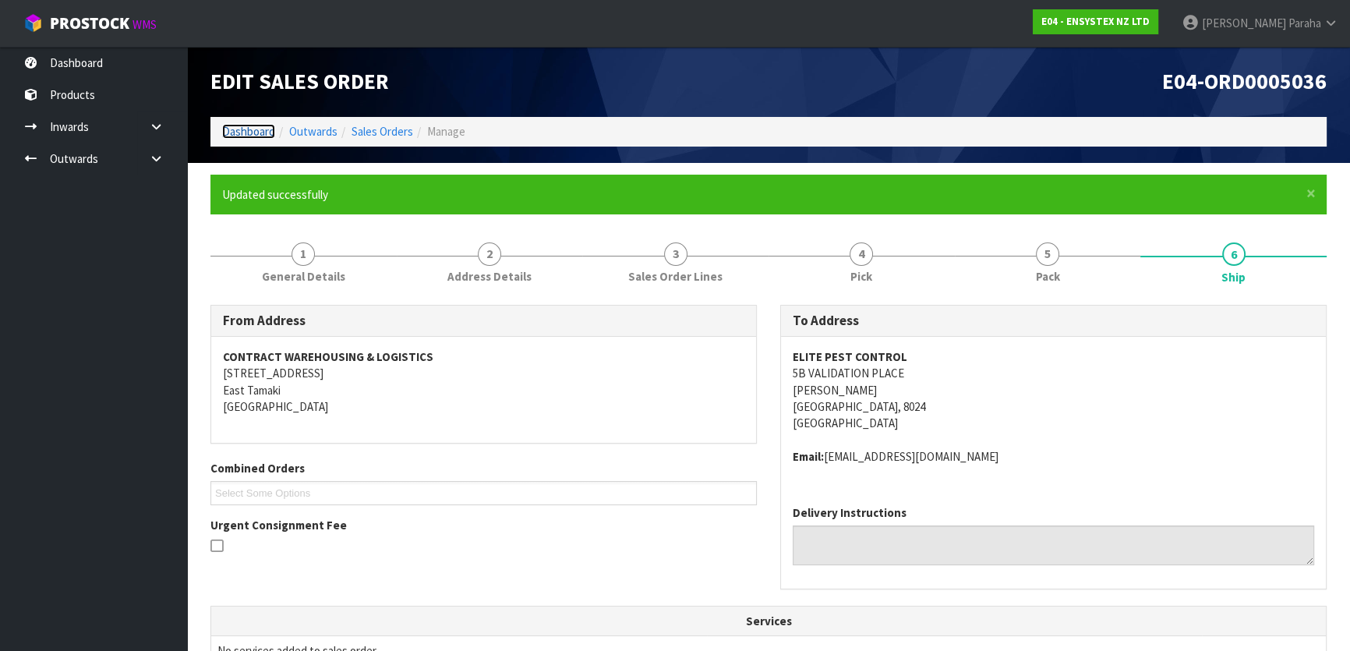
click at [272, 130] on link "Dashboard" at bounding box center [248, 131] width 53 height 15
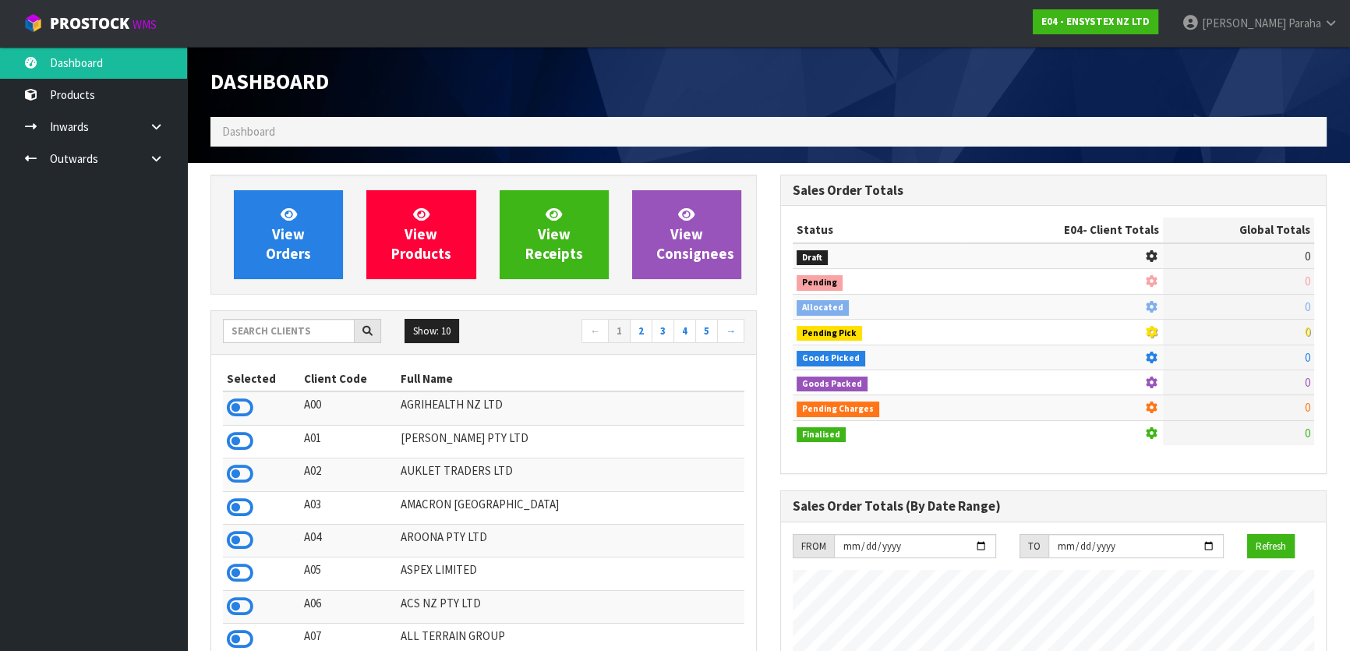
scroll to position [1179, 569]
